Goal: Information Seeking & Learning: Check status

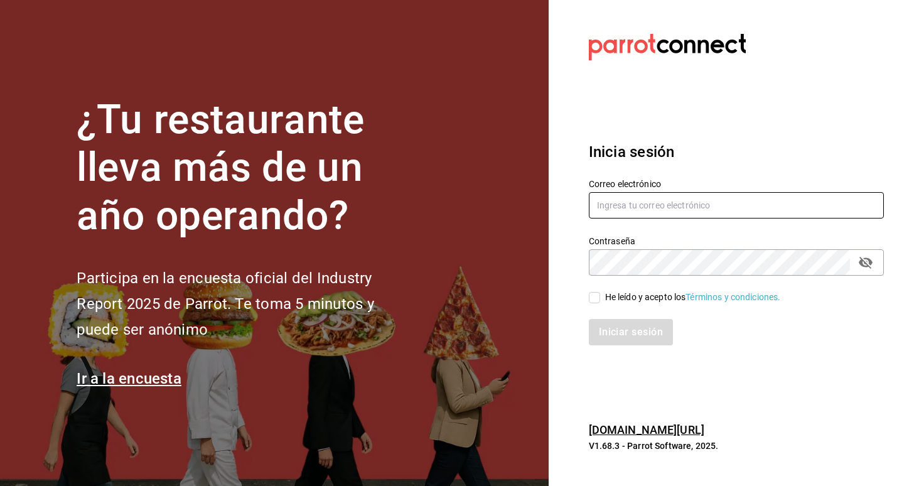
type input "[EMAIL_ADDRESS][DOMAIN_NAME]"
click at [609, 299] on div "He leído y acepto los Términos y condiciones." at bounding box center [693, 297] width 176 height 13
click at [600, 299] on input "He leído y acepto los Términos y condiciones." at bounding box center [594, 297] width 11 height 11
checkbox input "true"
click at [621, 346] on div "Inicia sesión Correo electrónico leticialopezverdeja@gmail.com Contraseña Contr…" at bounding box center [736, 242] width 295 height 235
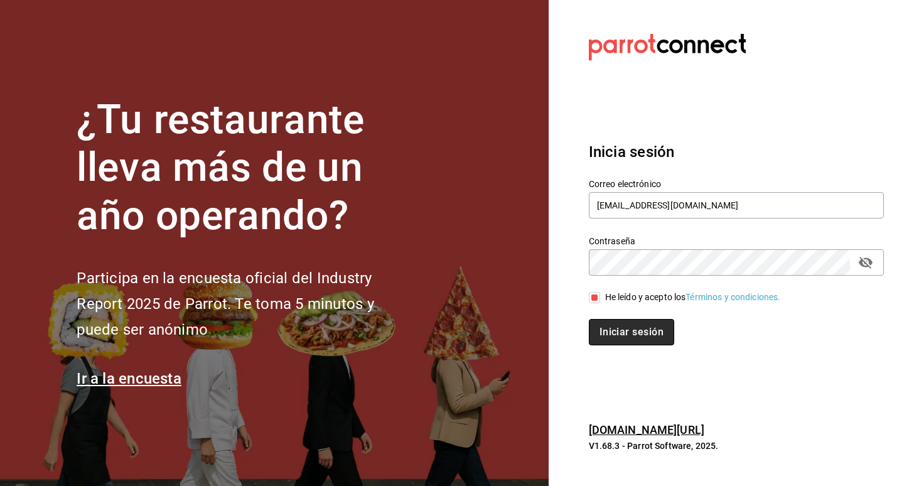
click at [622, 333] on button "Iniciar sesión" at bounding box center [631, 332] width 85 height 26
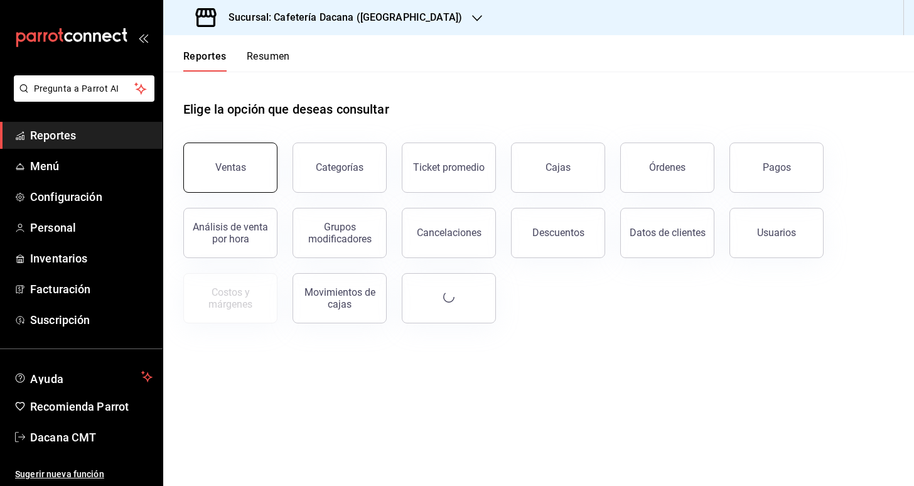
click at [256, 150] on button "Ventas" at bounding box center [230, 167] width 94 height 50
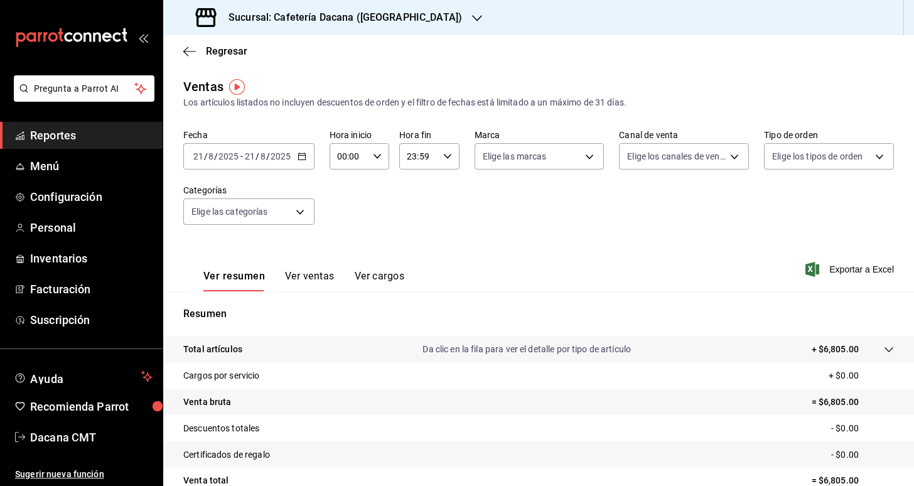
click at [321, 277] on button "Ver ventas" at bounding box center [310, 280] width 50 height 21
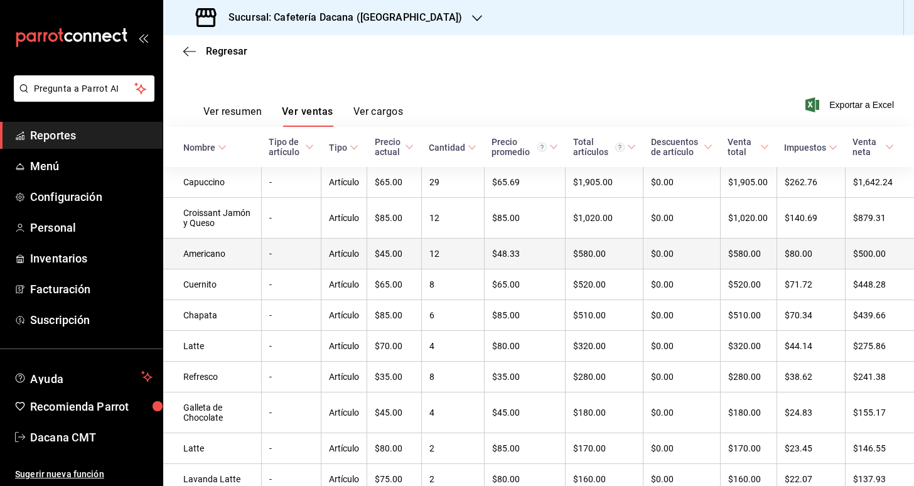
scroll to position [125, 0]
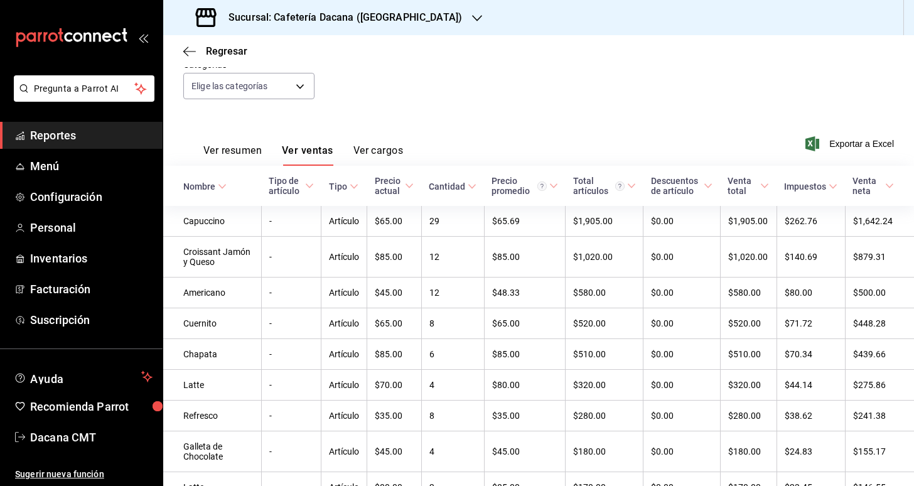
click at [400, 15] on h3 "Sucursal: Cafetería Dacana ([GEOGRAPHIC_DATA])" at bounding box center [339, 17] width 243 height 15
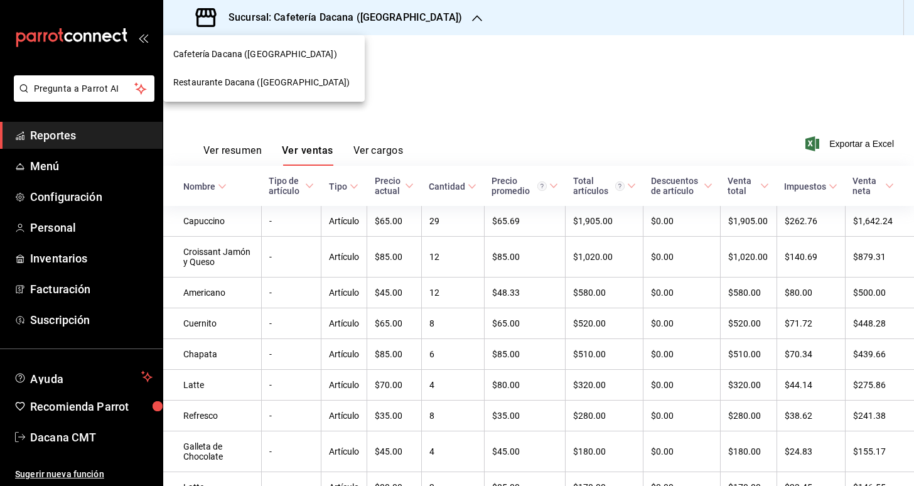
click at [307, 83] on span "Restaurante Dacana ([GEOGRAPHIC_DATA])" at bounding box center [261, 82] width 176 height 13
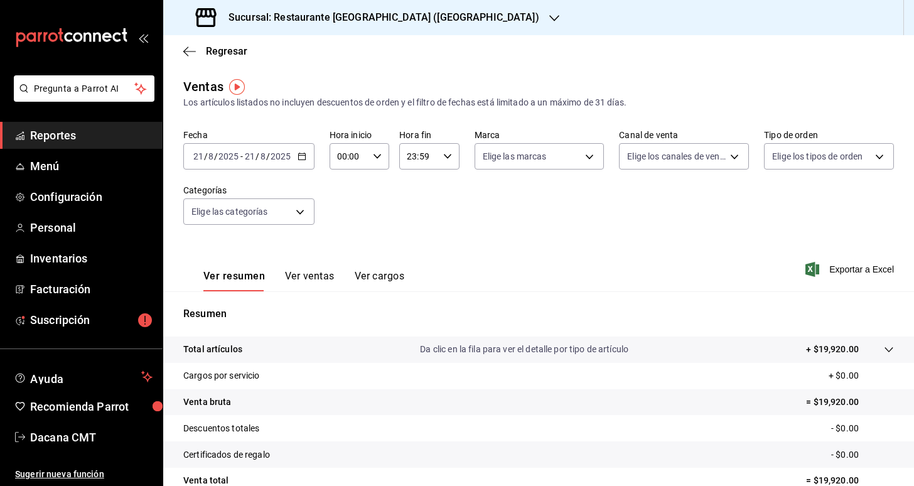
click at [301, 273] on button "Ver ventas" at bounding box center [310, 280] width 50 height 21
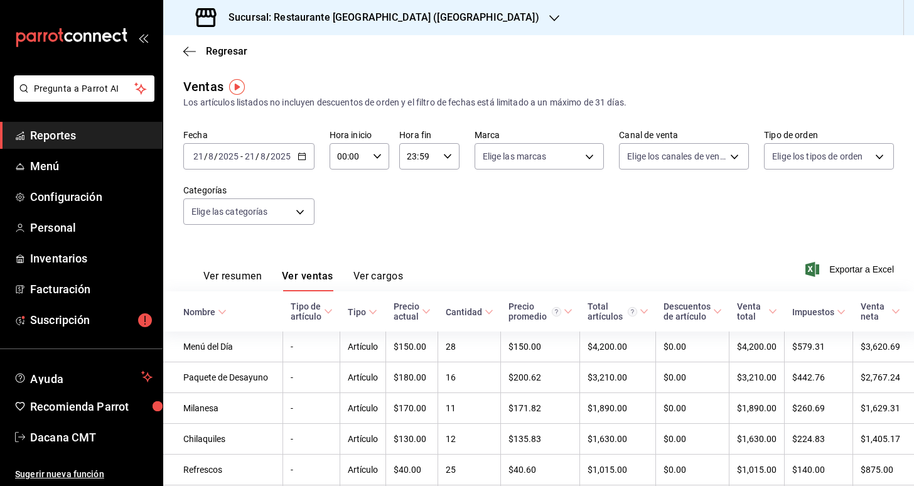
click at [237, 282] on button "Ver resumen" at bounding box center [232, 280] width 58 height 21
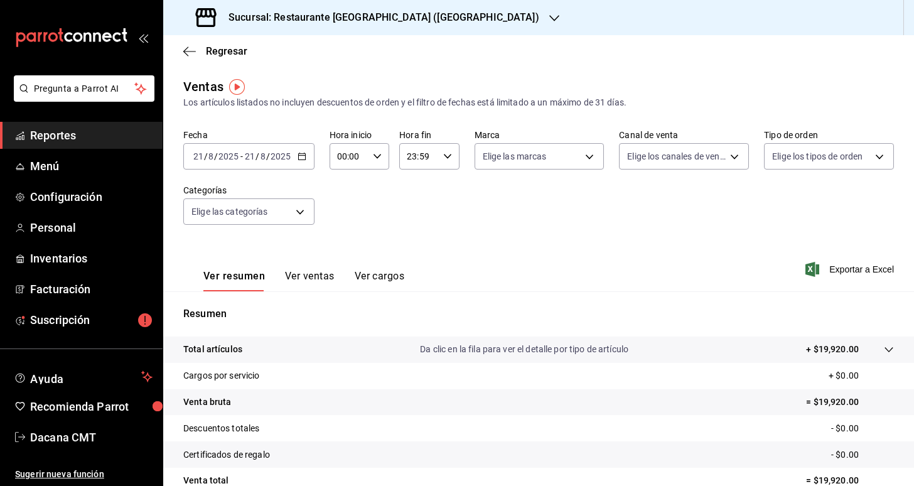
click at [300, 155] on icon "button" at bounding box center [301, 156] width 9 height 9
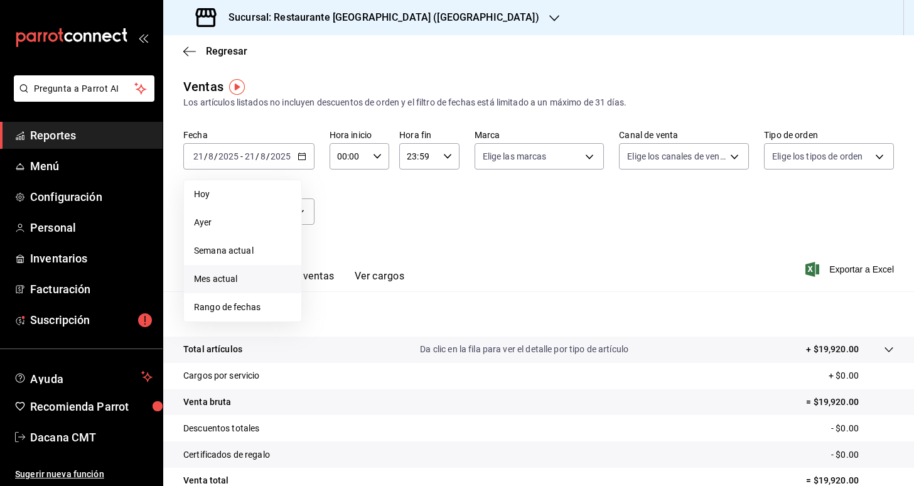
click at [259, 285] on span "Mes actual" at bounding box center [242, 278] width 97 height 13
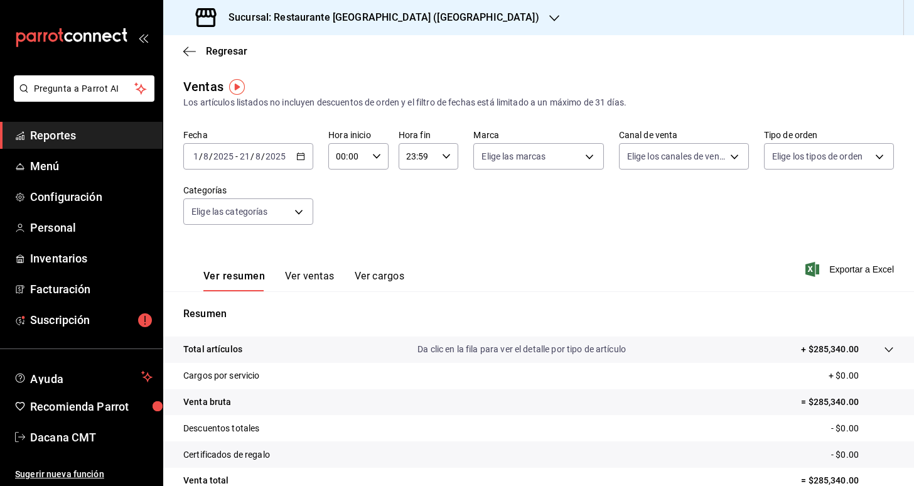
click at [468, 267] on div "Ver resumen Ver ventas Ver cargos Exportar a Excel" at bounding box center [538, 265] width 750 height 51
click at [72, 322] on span "Suscripción" at bounding box center [91, 319] width 122 height 17
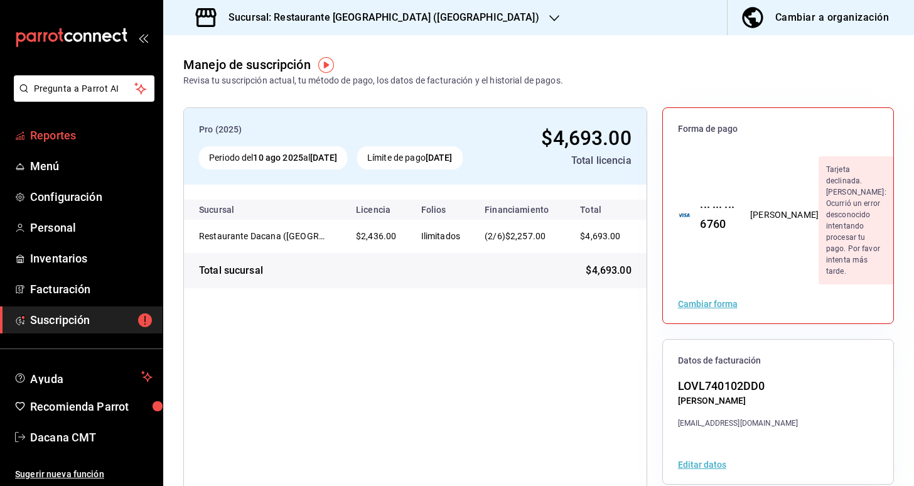
click at [80, 139] on span "Reportes" at bounding box center [91, 135] width 122 height 17
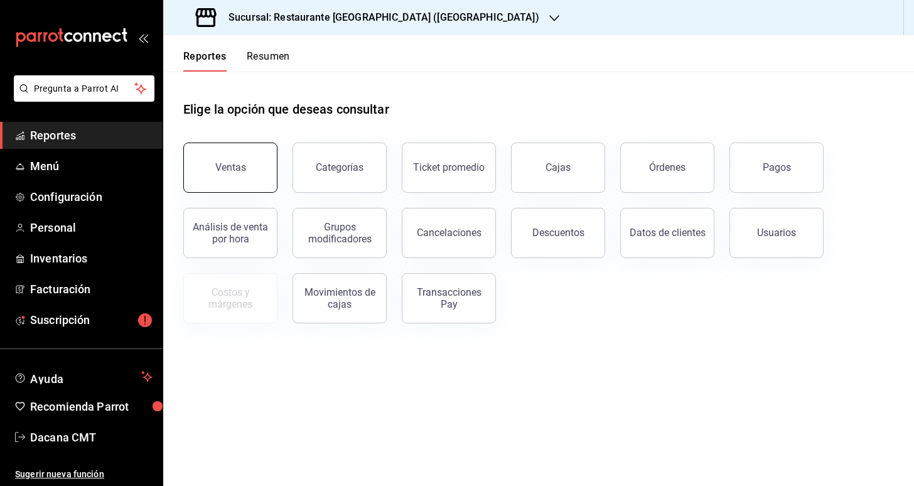
click at [217, 151] on button "Ventas" at bounding box center [230, 167] width 94 height 50
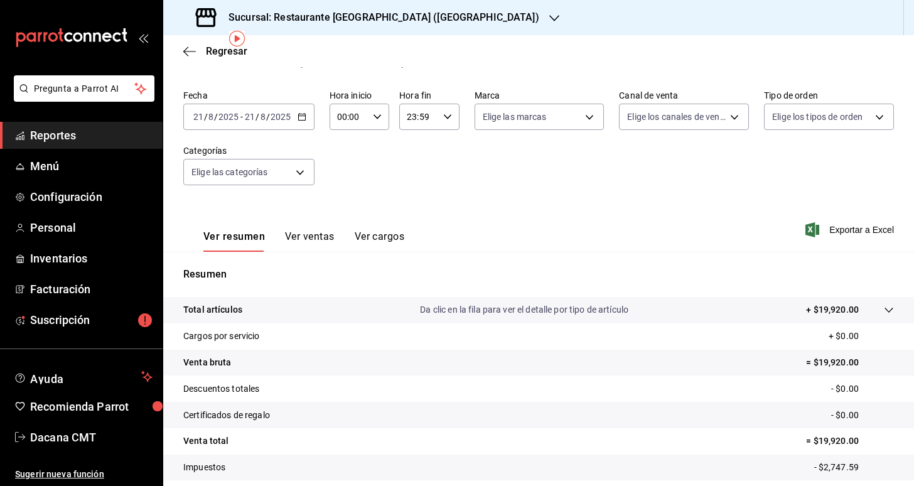
scroll to position [94, 0]
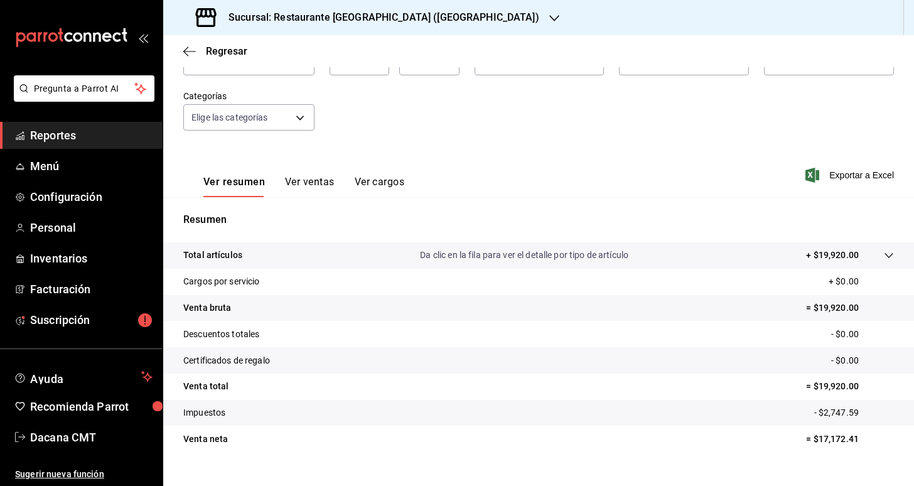
click at [309, 191] on button "Ver ventas" at bounding box center [310, 186] width 50 height 21
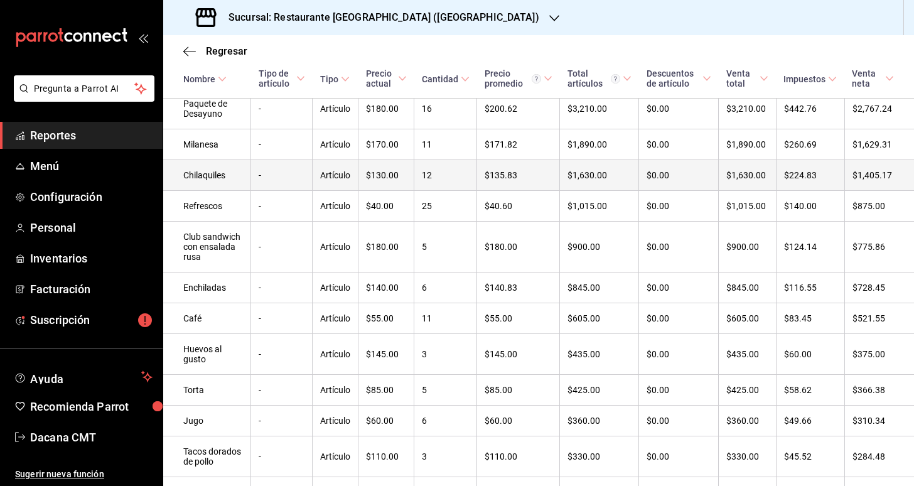
scroll to position [312, 0]
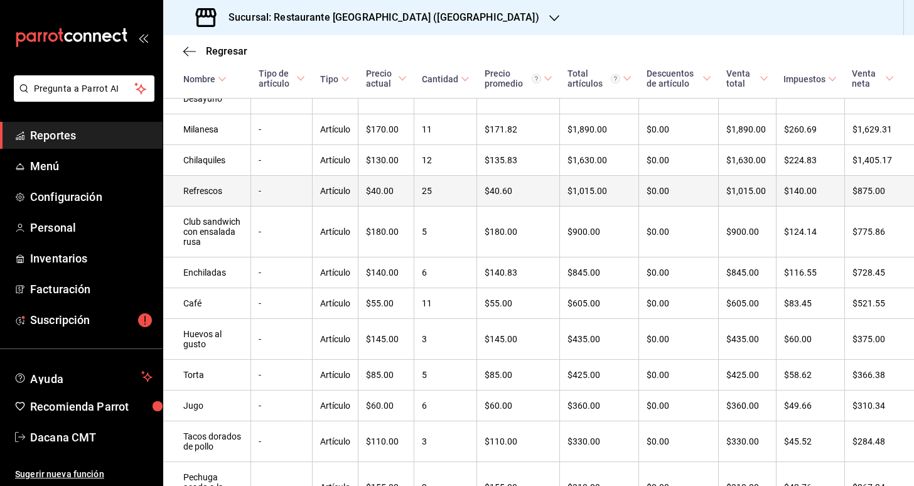
click at [358, 193] on td "Artículo" at bounding box center [335, 191] width 46 height 31
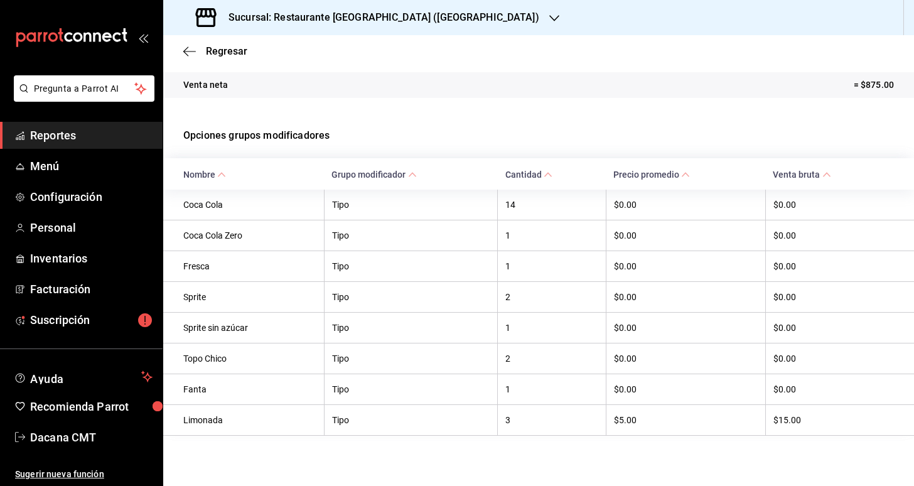
scroll to position [230, 0]
click at [239, 54] on span "Regresar" at bounding box center [226, 51] width 41 height 12
click at [190, 48] on icon "button" at bounding box center [189, 51] width 13 height 11
click at [227, 58] on div "Regresar" at bounding box center [538, 51] width 750 height 32
click at [129, 141] on span "Reportes" at bounding box center [91, 135] width 122 height 17
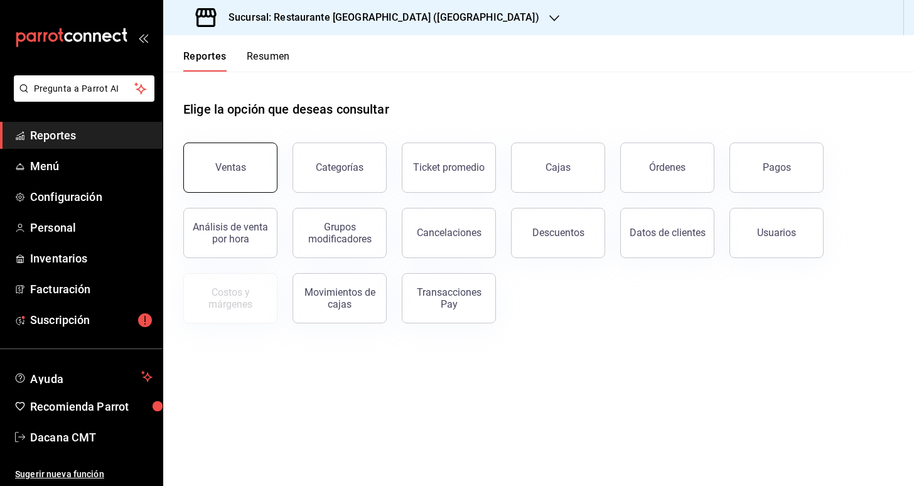
click at [242, 149] on button "Ventas" at bounding box center [230, 167] width 94 height 50
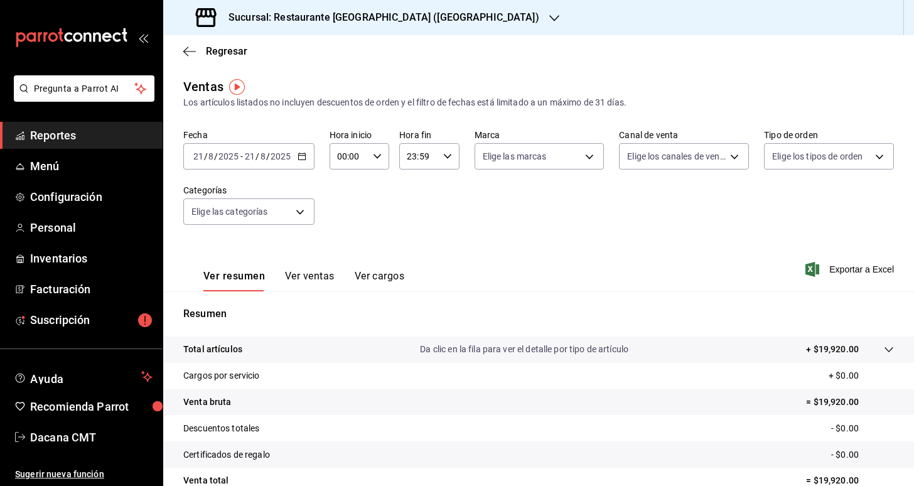
click at [308, 279] on button "Ver ventas" at bounding box center [310, 280] width 50 height 21
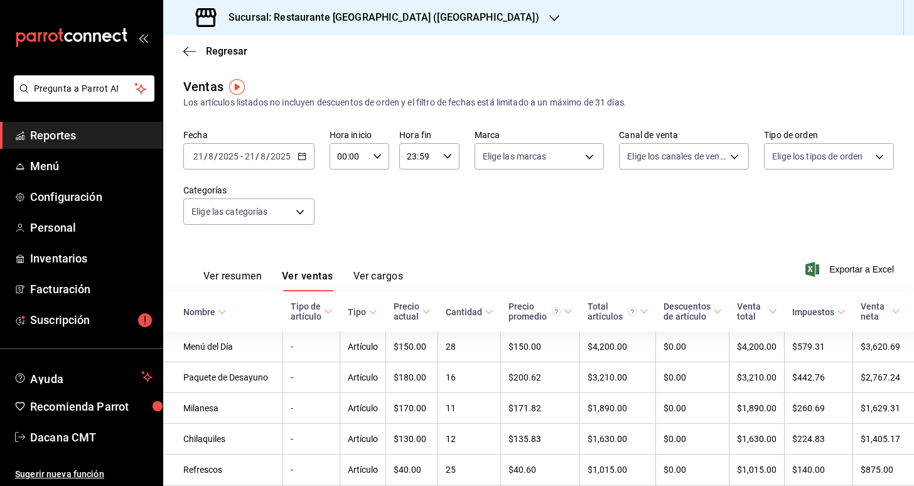
click at [220, 65] on div "Regresar" at bounding box center [538, 51] width 750 height 32
click at [223, 50] on span "Regresar" at bounding box center [226, 51] width 41 height 12
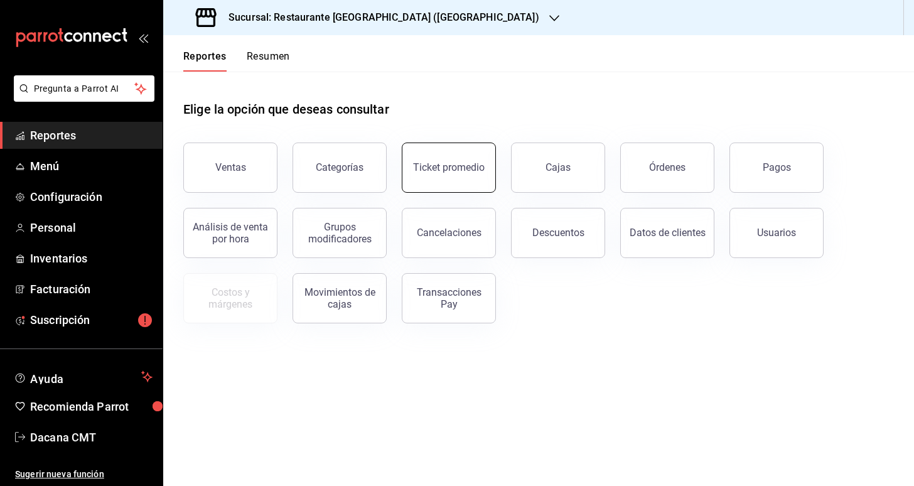
click at [424, 149] on button "Ticket promedio" at bounding box center [449, 167] width 94 height 50
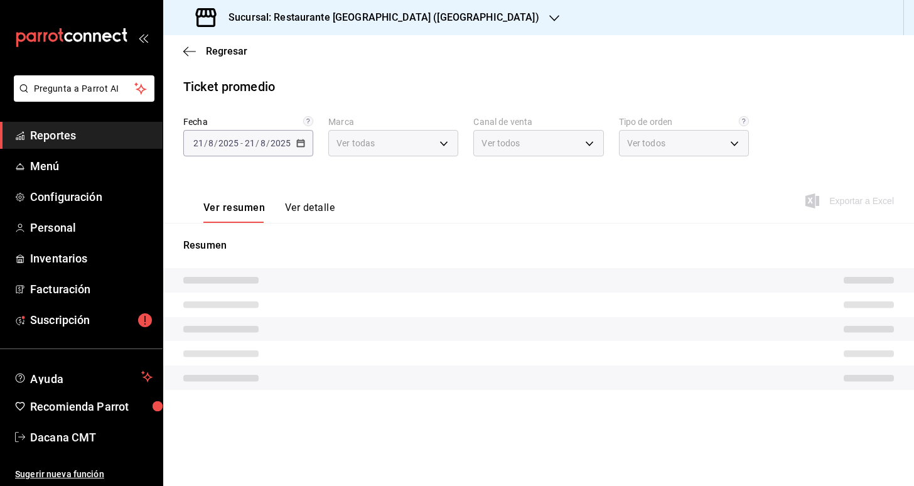
type input "3b4b1fe1-cea8-4869-a130-9a4f6b622e1d"
type input "PARROT,UBER_EATS,RAPPI,DIDI_FOOD,ONLINE"
type input "a836a021-5cfa-43cd-8bdb-37ce0959460b,163c6dd2-fe34-4068-b0b0-8c63c545b948,EXTER…"
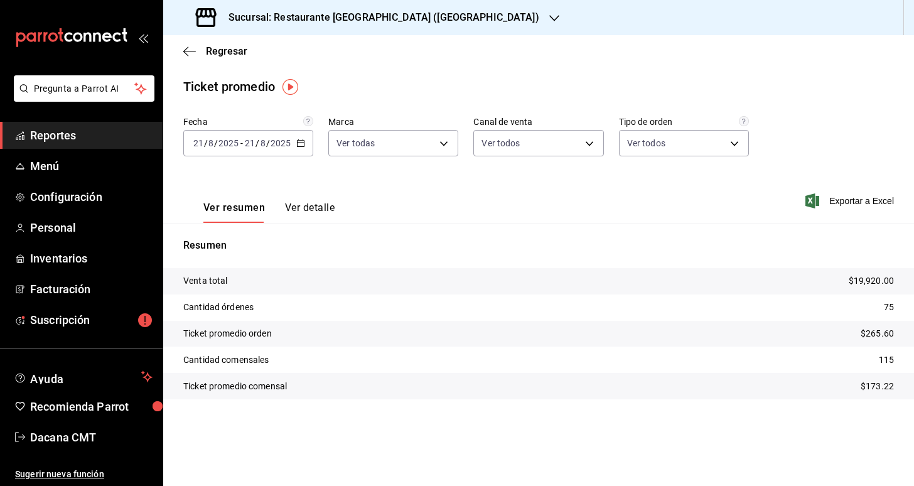
click at [297, 144] on \(Stroke\) "button" at bounding box center [301, 143] width 8 height 7
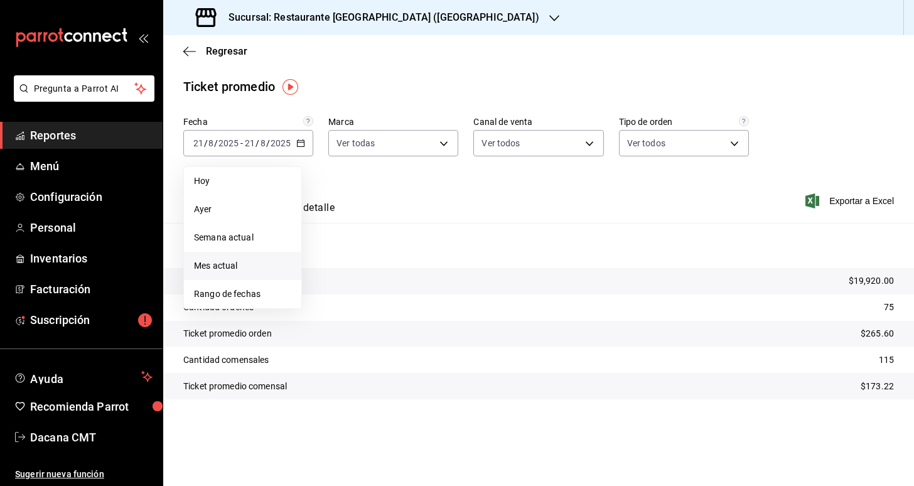
click at [275, 272] on li "Mes actual" at bounding box center [242, 266] width 117 height 28
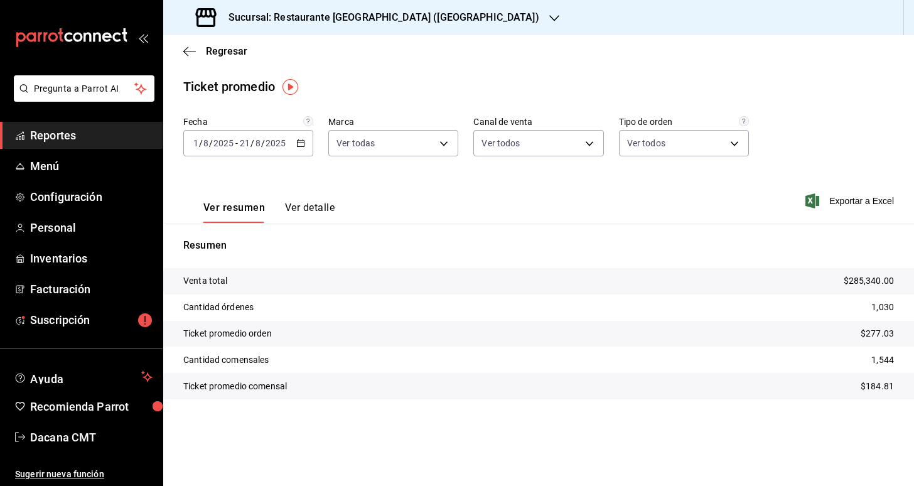
click at [430, 9] on div "Sucursal: Restaurante [GEOGRAPHIC_DATA] ([GEOGRAPHIC_DATA])" at bounding box center [368, 17] width 391 height 35
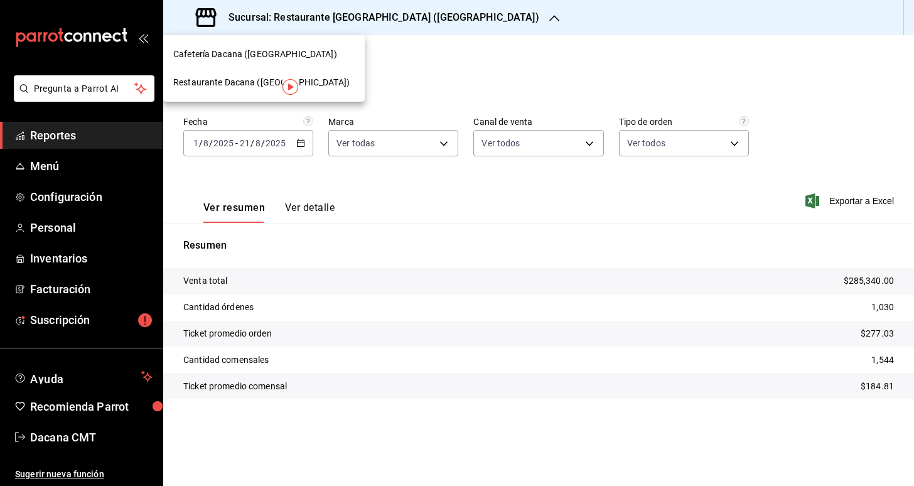
click at [277, 58] on span "Cafetería Dacana ([GEOGRAPHIC_DATA])" at bounding box center [255, 54] width 164 height 13
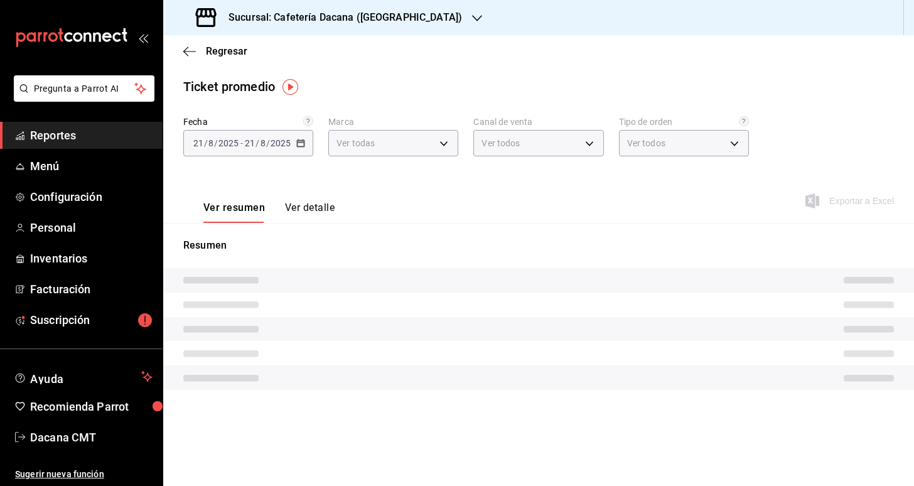
type input "fef91bf7-1a8c-41a9-b552-467b4facb0b1"
type input "PARROT,UBER_EATS,RAPPI,DIDI_FOOD,ONLINE"
type input "1c5727eb-1cfc-4f09-baa5-ce809d1b98b3,EXTERNAL"
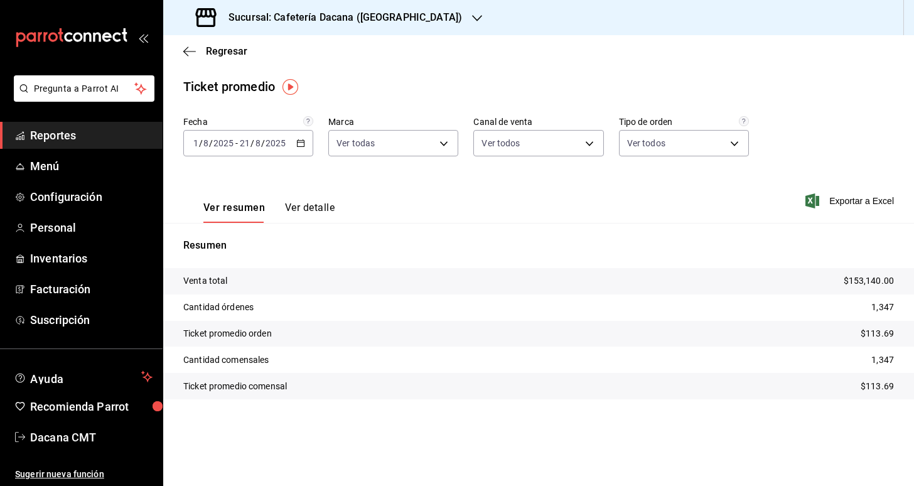
click at [307, 218] on button "Ver detalle" at bounding box center [310, 211] width 50 height 21
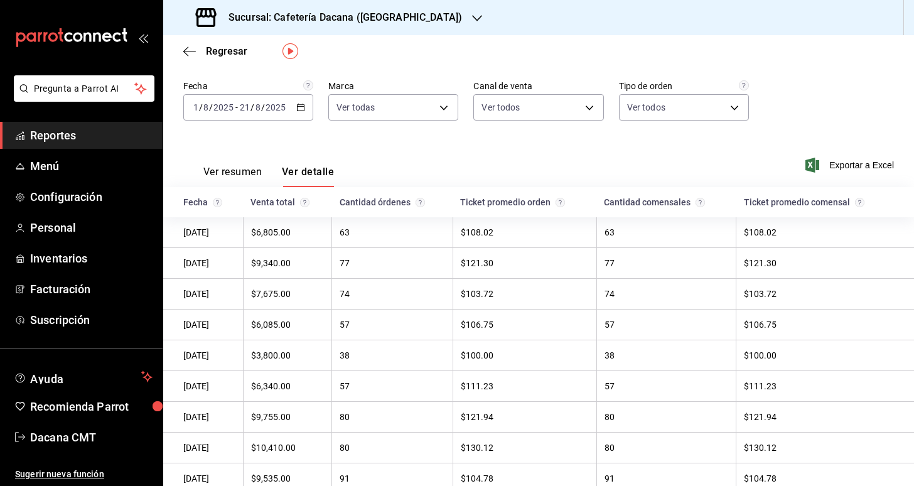
scroll to position [16, 0]
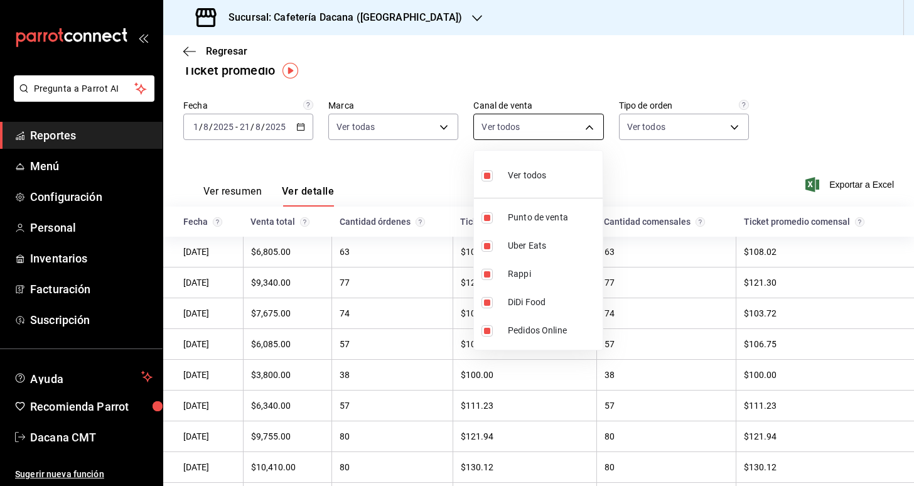
click at [570, 125] on body "Pregunta a Parrot AI Reportes Menú Configuración Personal Inventarios Facturaci…" at bounding box center [457, 243] width 914 height 486
click at [641, 131] on div at bounding box center [457, 243] width 914 height 486
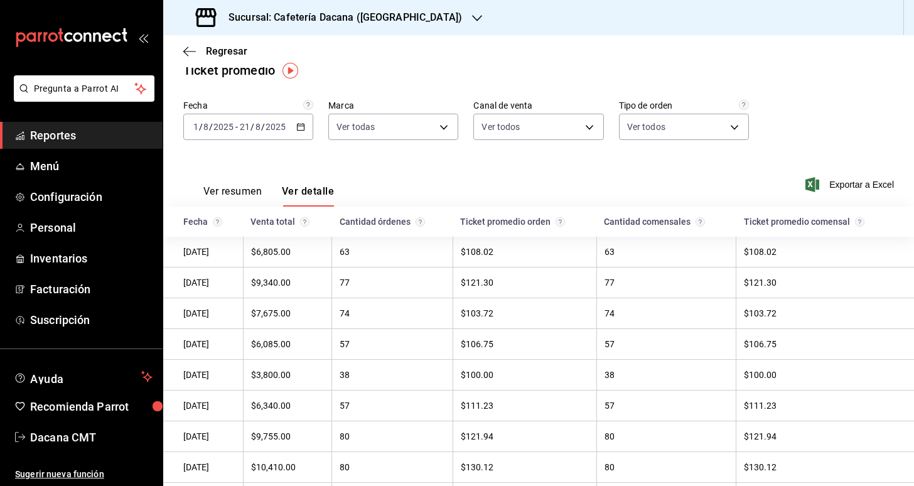
click at [641, 131] on body "Pregunta a Parrot AI Reportes Menú Configuración Personal Inventarios Facturaci…" at bounding box center [457, 243] width 914 height 486
click at [641, 131] on div at bounding box center [457, 243] width 914 height 486
click at [440, 127] on body "Pregunta a Parrot AI Reportes Menú Configuración Personal Inventarios Facturaci…" at bounding box center [457, 243] width 914 height 486
click at [440, 83] on div at bounding box center [457, 243] width 914 height 486
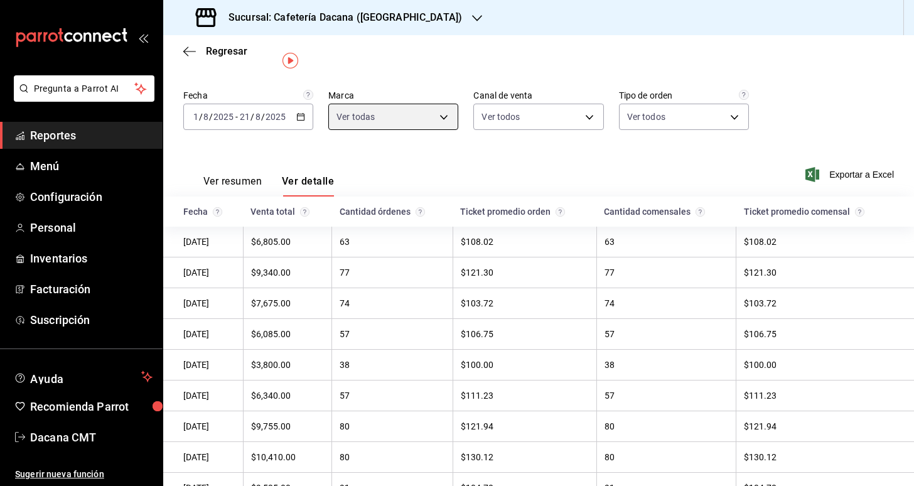
scroll to position [25, 0]
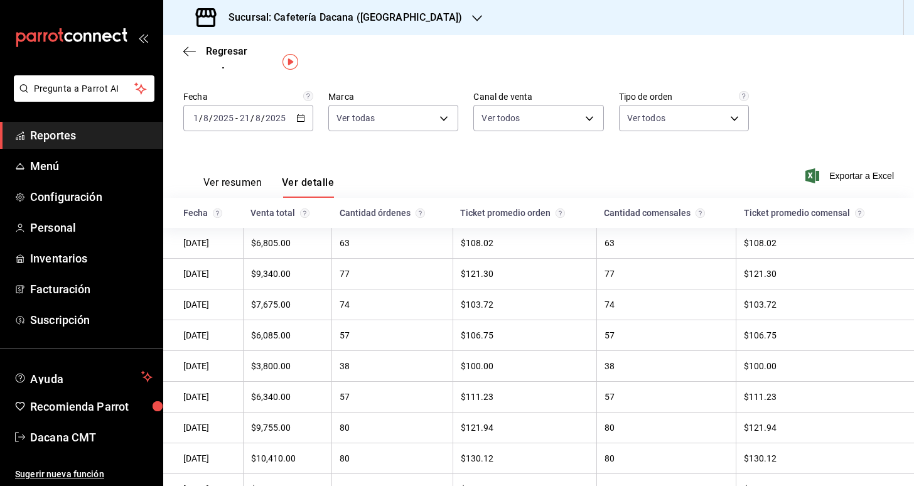
click at [378, 271] on td "77" at bounding box center [392, 274] width 120 height 31
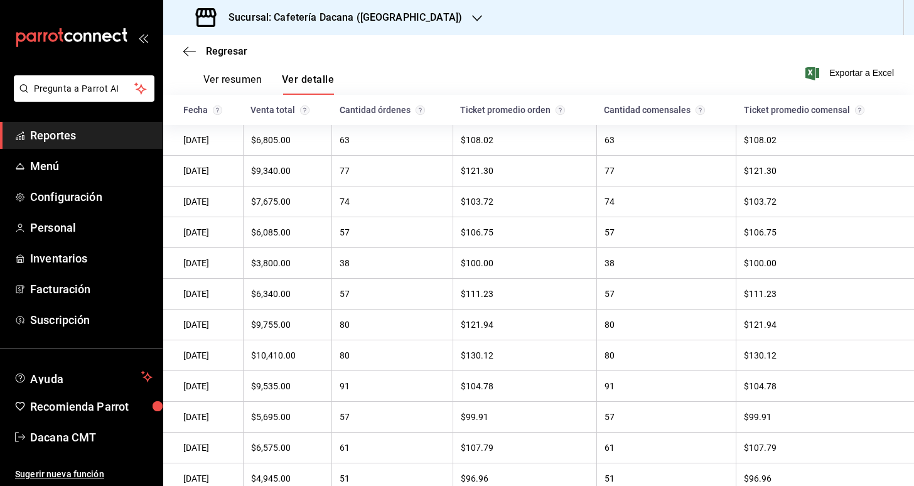
scroll to position [130, 0]
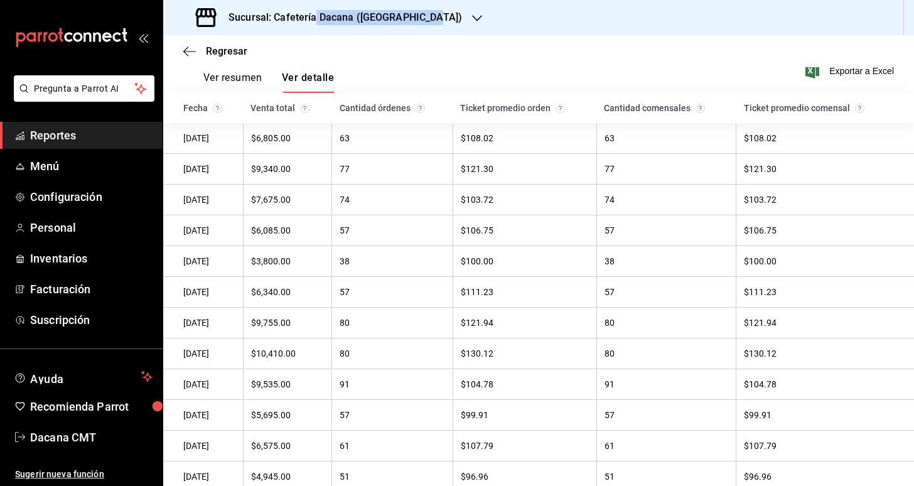
click at [314, 23] on h3 "Sucursal: Cafetería Dacana ([GEOGRAPHIC_DATA])" at bounding box center [339, 17] width 243 height 15
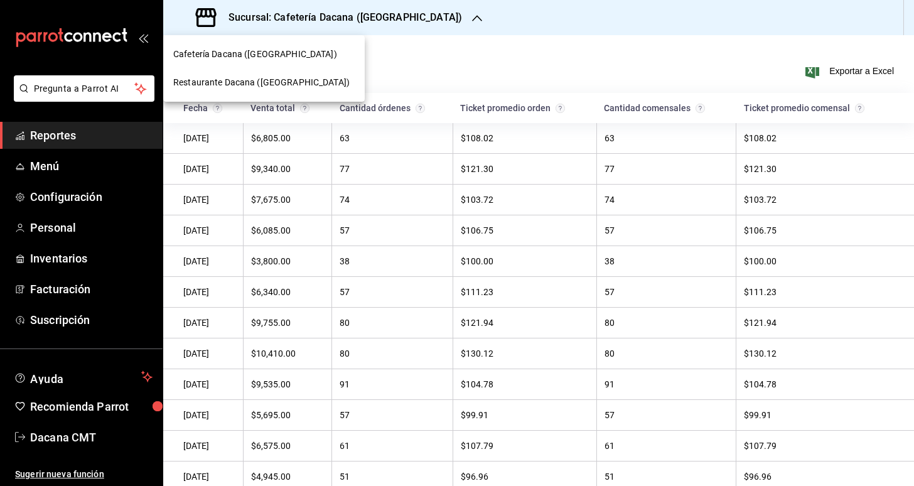
click at [275, 80] on span "Restaurante Dacana ([GEOGRAPHIC_DATA])" at bounding box center [261, 82] width 176 height 13
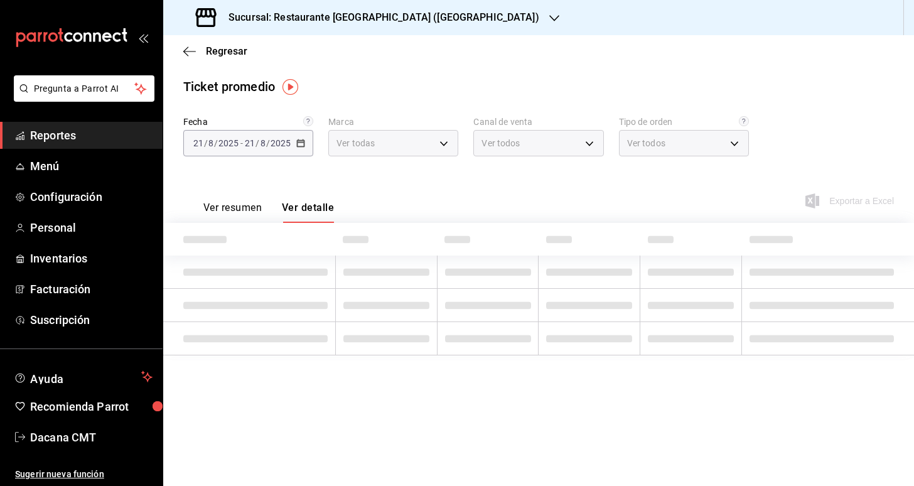
type input "3b4b1fe1-cea8-4869-a130-9a4f6b622e1d"
type input "PARROT,UBER_EATS,RAPPI,DIDI_FOOD,ONLINE"
type input "a836a021-5cfa-43cd-8bdb-37ce0959460b,163c6dd2-fe34-4068-b0b0-8c63c545b948,EXTER…"
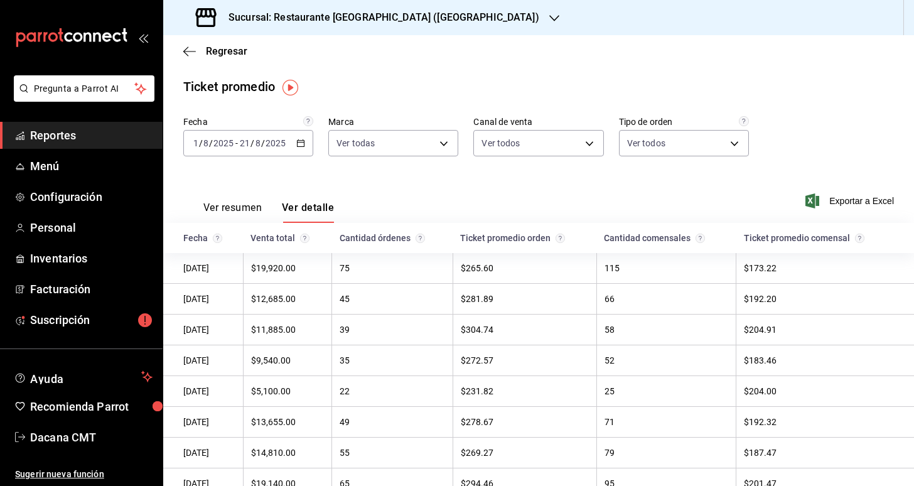
scroll to position [0, 0]
click at [230, 47] on span "Regresar" at bounding box center [226, 51] width 41 height 12
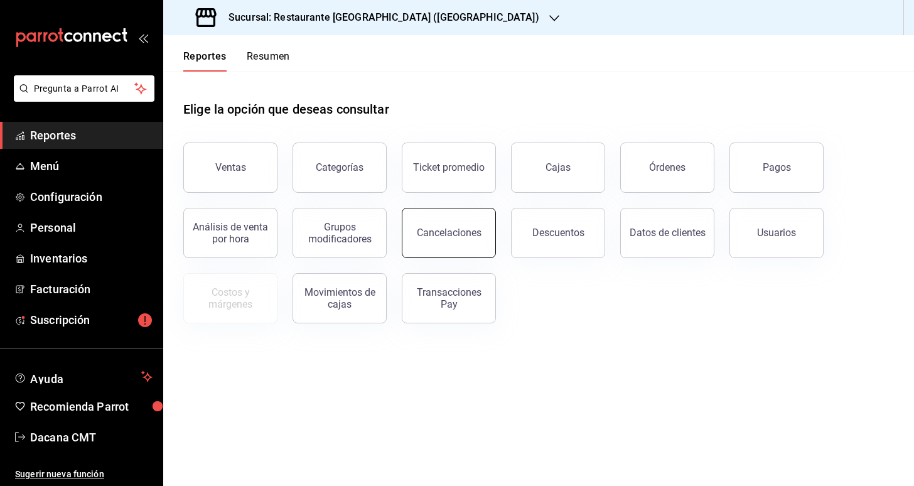
click at [490, 248] on button "Cancelaciones" at bounding box center [449, 233] width 94 height 50
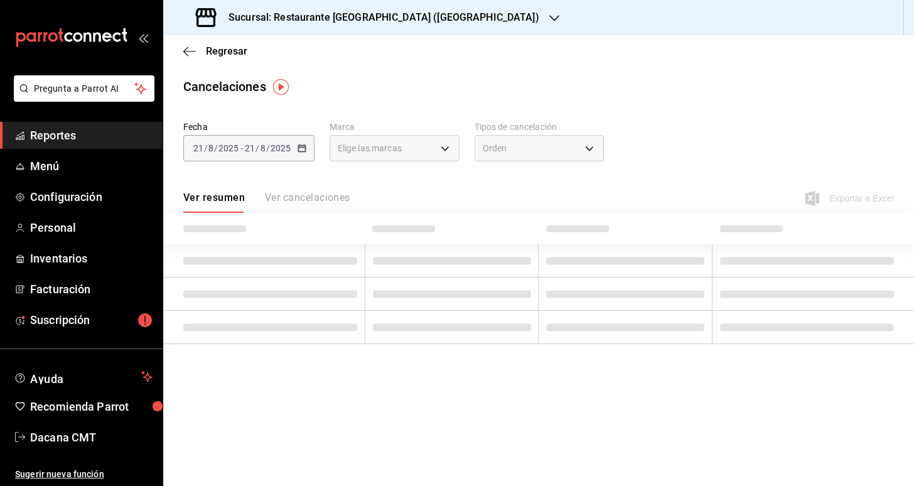
type input "[object Object]"
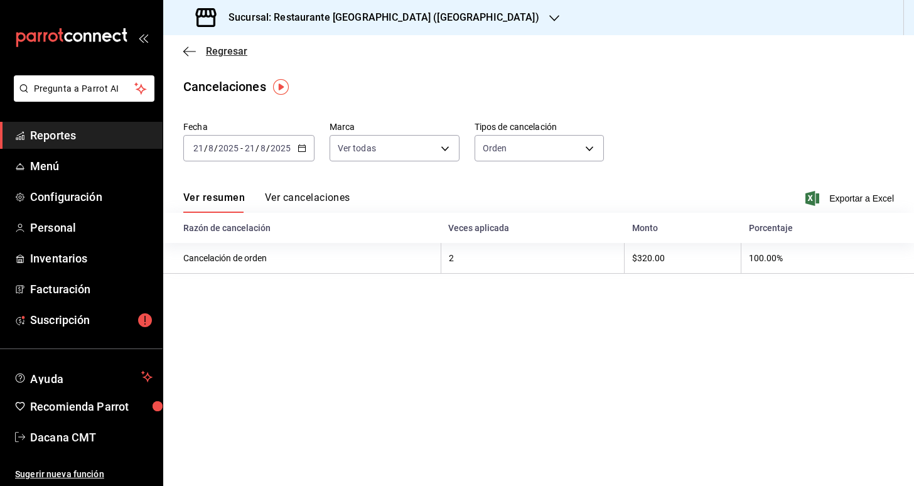
click at [211, 47] on span "Regresar" at bounding box center [226, 51] width 41 height 12
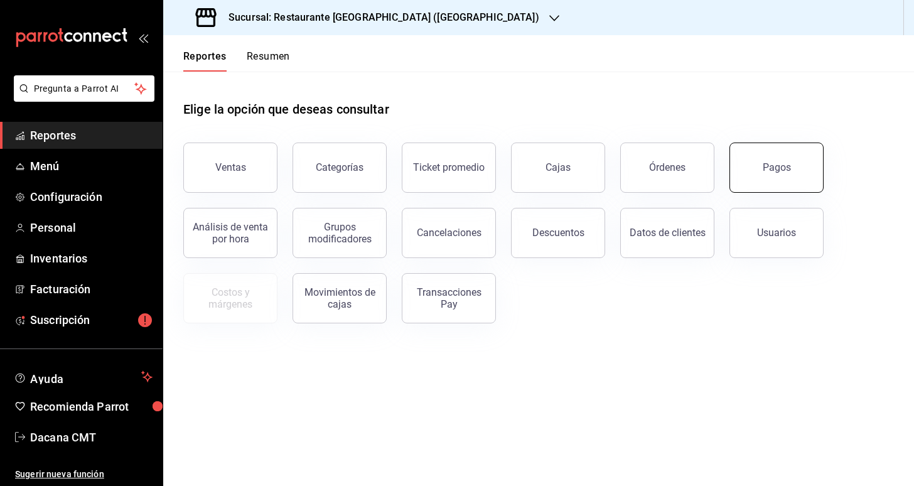
click at [748, 173] on button "Pagos" at bounding box center [776, 167] width 94 height 50
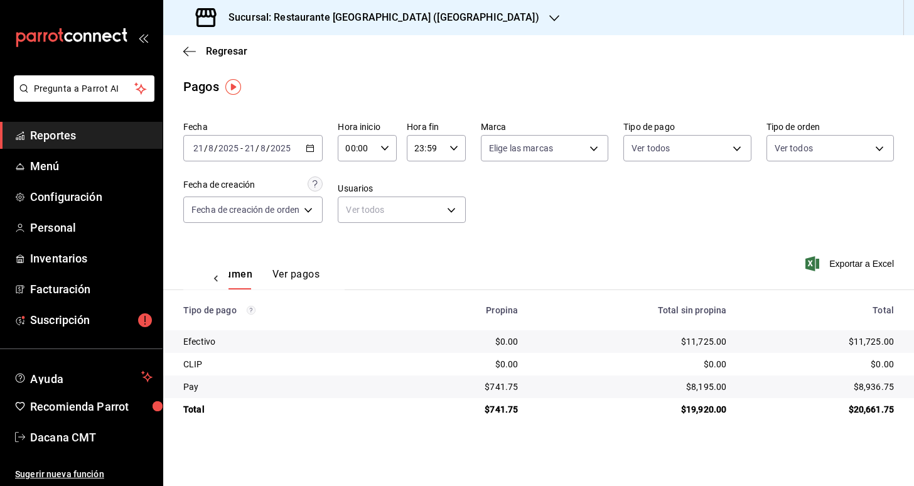
click at [307, 277] on button "Ver pagos" at bounding box center [295, 278] width 47 height 21
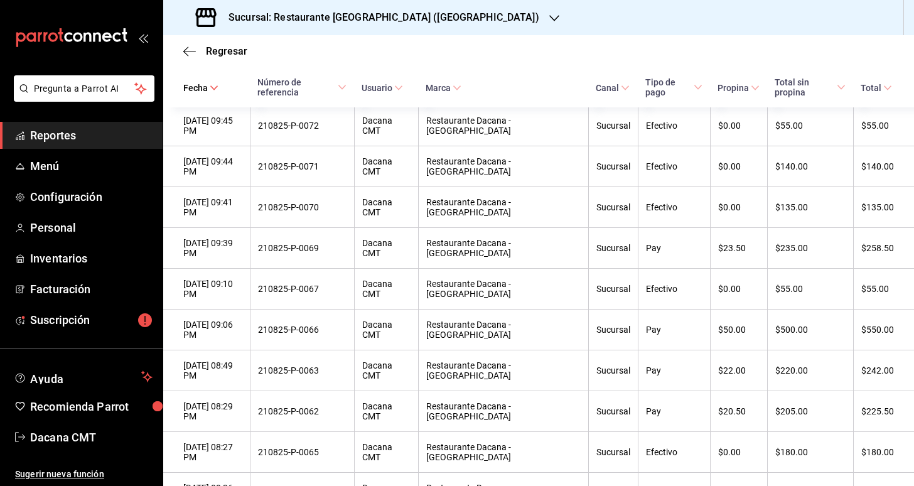
scroll to position [447, 0]
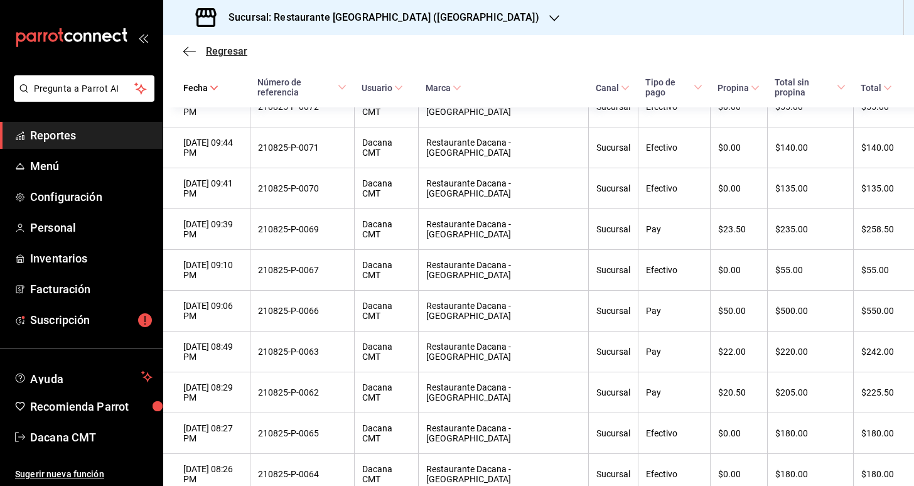
click at [240, 53] on span "Regresar" at bounding box center [226, 51] width 41 height 12
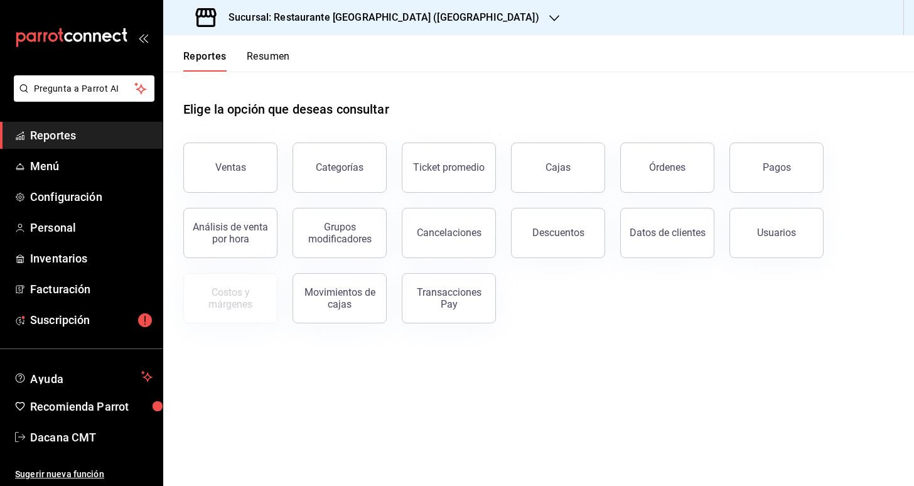
click at [297, 27] on div "Sucursal: Restaurante [GEOGRAPHIC_DATA] ([GEOGRAPHIC_DATA])" at bounding box center [368, 17] width 391 height 35
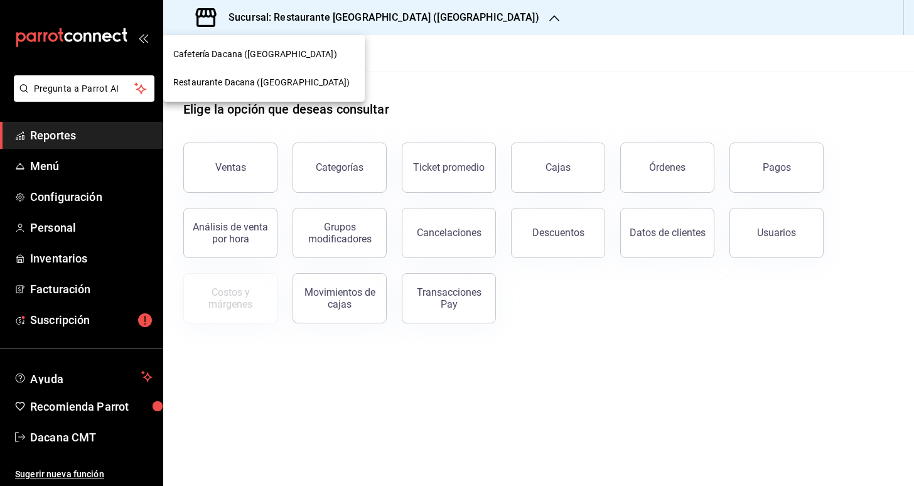
click at [284, 82] on span "Restaurante Dacana ([GEOGRAPHIC_DATA])" at bounding box center [261, 82] width 176 height 13
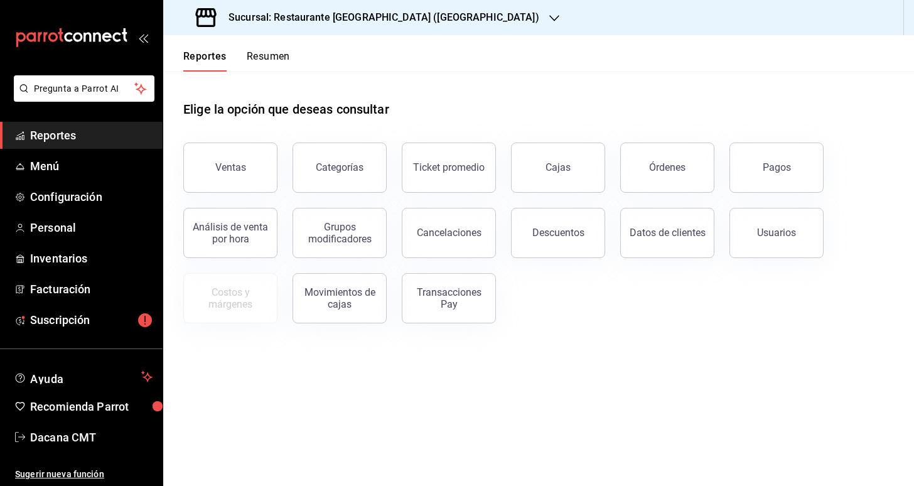
click at [301, 24] on h3 "Sucursal: Restaurante [GEOGRAPHIC_DATA] ([GEOGRAPHIC_DATA])" at bounding box center [378, 17] width 321 height 15
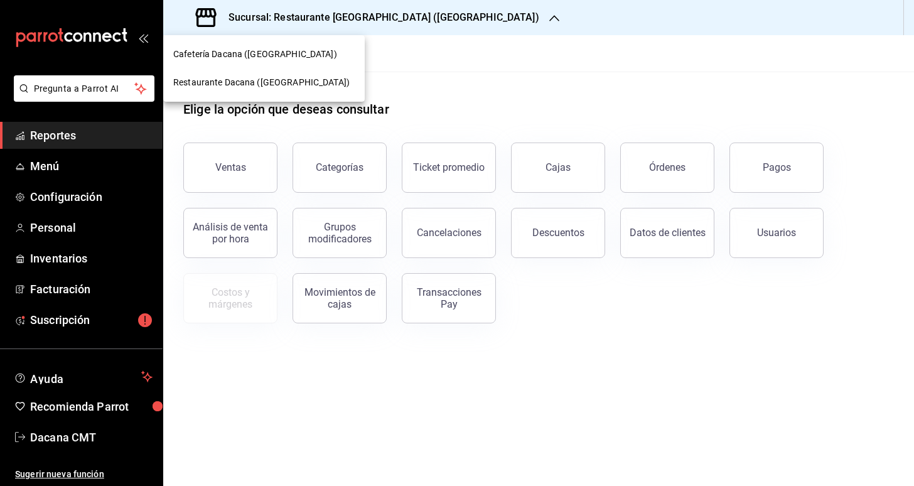
click at [269, 57] on span "Cafetería Dacana ([GEOGRAPHIC_DATA])" at bounding box center [255, 54] width 164 height 13
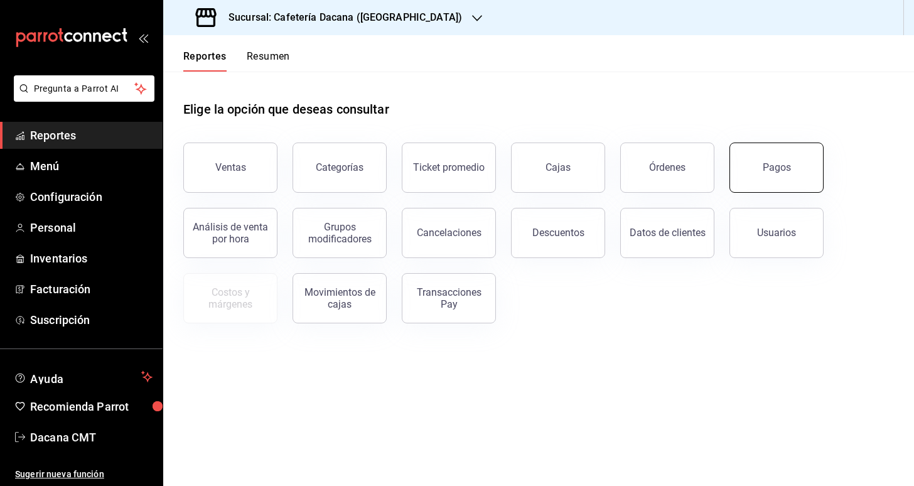
click at [797, 159] on button "Pagos" at bounding box center [776, 167] width 94 height 50
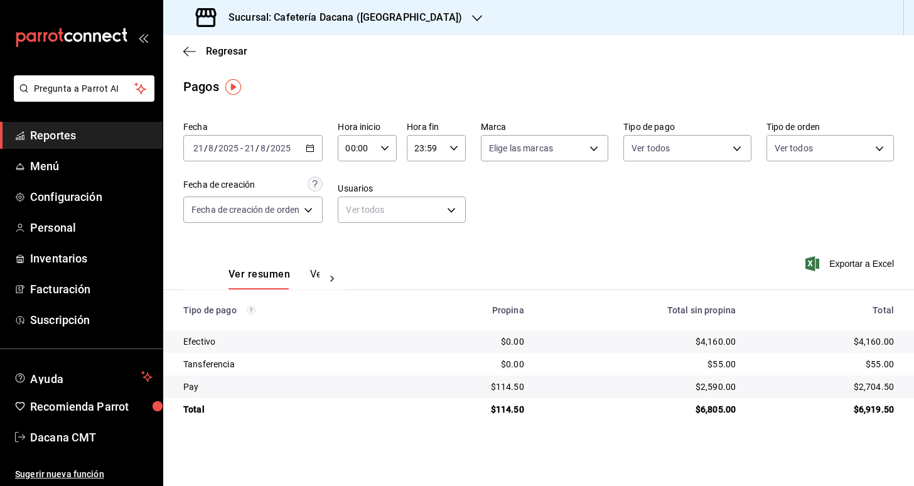
click at [316, 150] on div "[DATE] [DATE] - [DATE] [DATE]" at bounding box center [252, 148] width 139 height 26
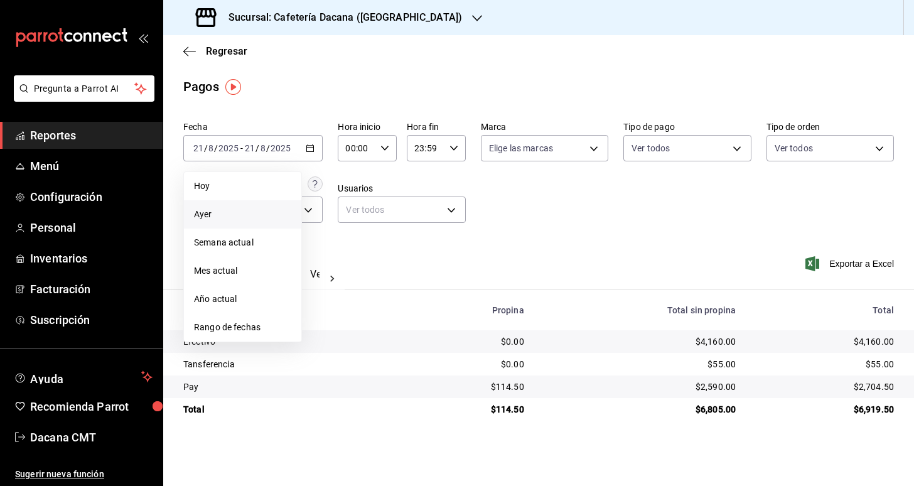
click at [256, 209] on span "Ayer" at bounding box center [242, 214] width 97 height 13
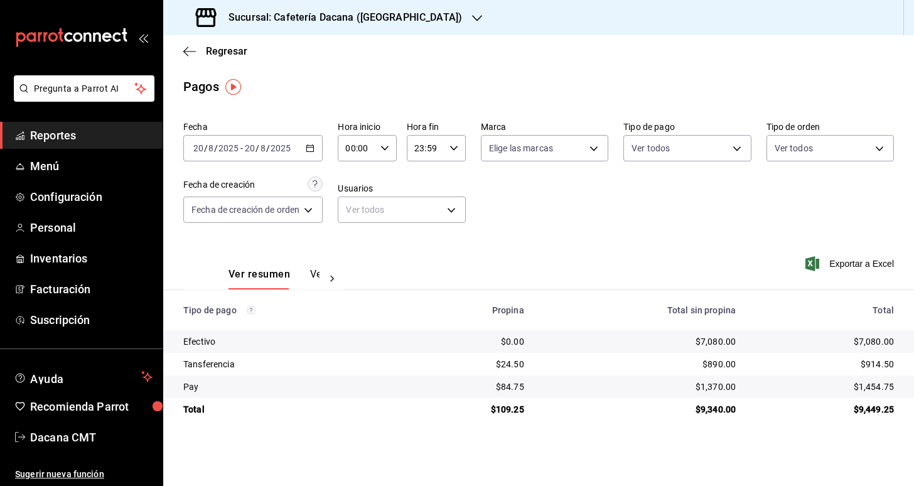
click at [237, 43] on div "Regresar" at bounding box center [538, 51] width 750 height 32
click at [228, 51] on span "Regresar" at bounding box center [226, 51] width 41 height 12
